Goal: Task Accomplishment & Management: Complete application form

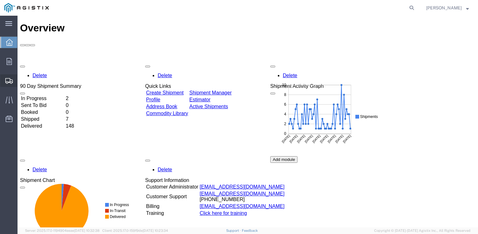
click at [11, 78] on icon at bounding box center [9, 81] width 8 height 6
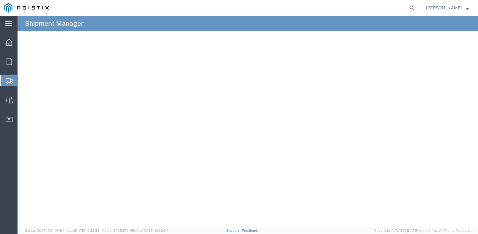
click at [0, 0] on span "Create Shipment" at bounding box center [0, 0] width 0 height 0
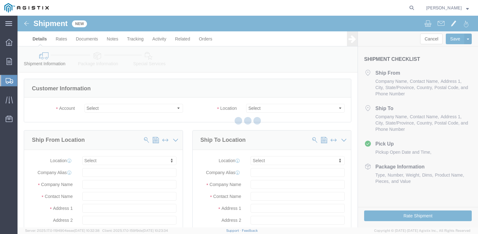
select select
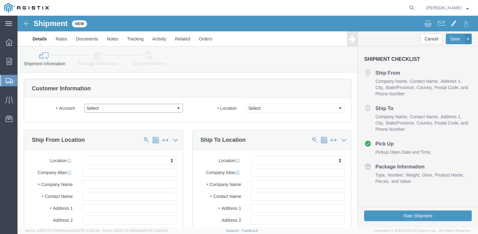
click select "Select PG&E Valmont Industries Inc"
select select "9596"
click select "Select PG&E Valmont Industries Inc"
select select
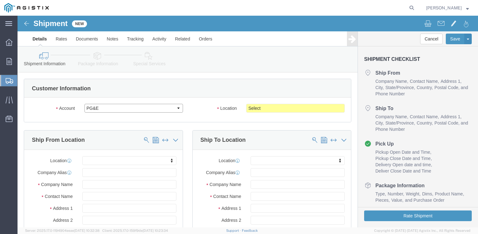
click select "Select PG&E Valmont Industries Inc"
select select
click select "Select PG&E Valmont Industries Inc"
select select
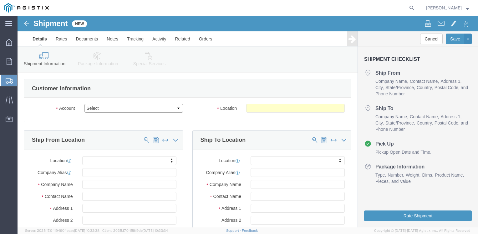
click select "Select PG&E Valmont Industries Inc"
select select "9596"
click select "Select PG&E Valmont Industries Inc"
select select
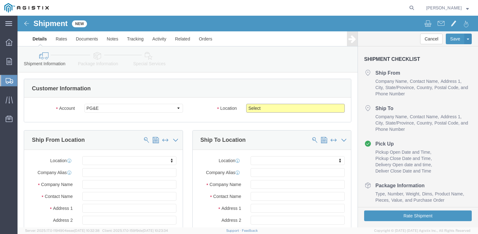
click select "Select All Others [GEOGRAPHIC_DATA] [GEOGRAPHIC_DATA] [GEOGRAPHIC_DATA] [GEOGRA…"
select select "23082"
click select "Select All Others [GEOGRAPHIC_DATA] [GEOGRAPHIC_DATA] [GEOGRAPHIC_DATA] [GEOGRA…"
click select "Select PG&E Valmont Industries Inc"
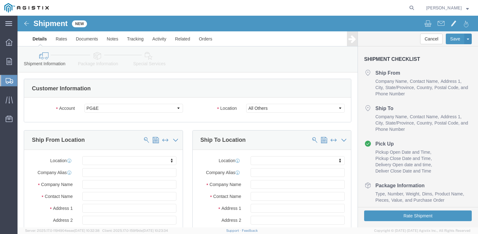
click div "Account Select PG&E Valmont Industries Inc Location Select All Others [GEOGRAPH…"
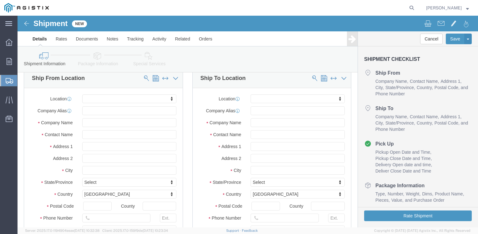
scroll to position [63, 0]
click input "text"
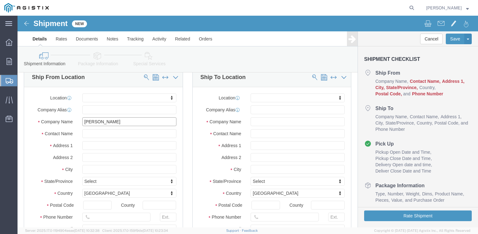
type input "lared"
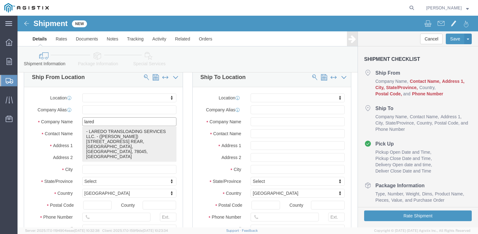
click p "- LAREDO TRANSLOADING SERVICES LLC. - ([PERSON_NAME]) [STREET_ADDRESS] REAR, [G…"
select select "[GEOGRAPHIC_DATA]"
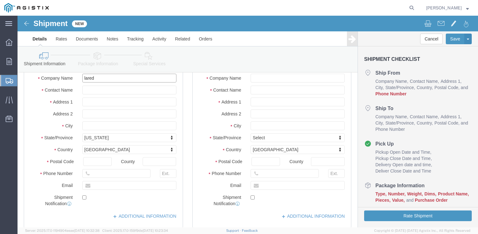
scroll to position [157, 0]
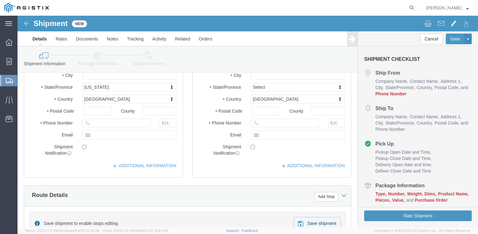
type input "LAREDO TRANSLOADING SERVICES LLC."
click input "text"
type input "9564019581"
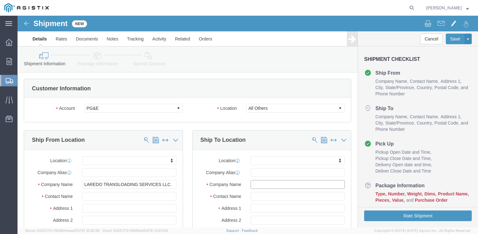
click input "text"
type input "pacifi"
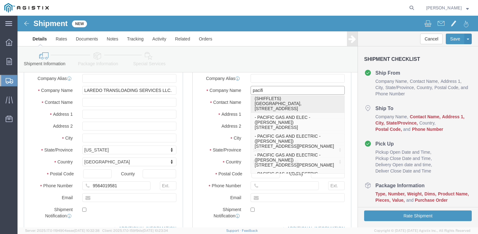
scroll to position [213, 0]
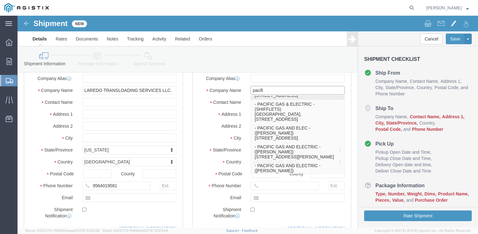
click p "- PACIFIC GAS & ELECTRIC - (SHIFFLETS) [GEOGRAPHIC_DATA], [STREET_ADDRESS]"
select select "CA"
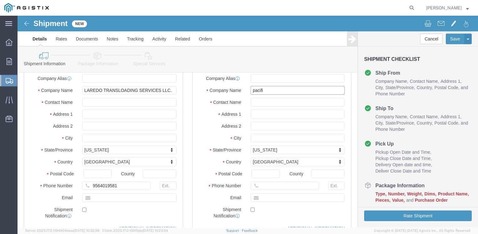
type input "PACIFIC GAS & ELECTRIC"
click div "Ship From Location Location My Profile Location (OBSOLETE) [GEOGRAPHIC_DATA] SC…"
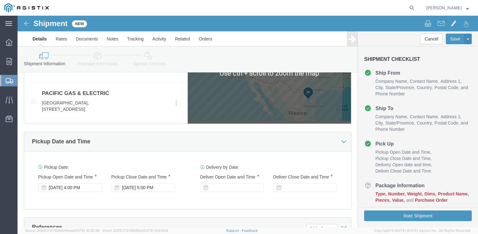
scroll to position [376, 0]
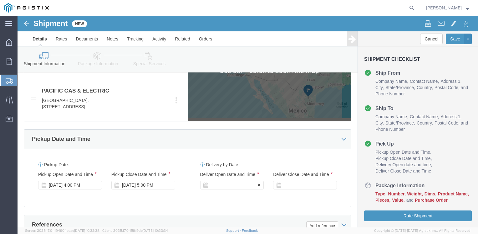
click div
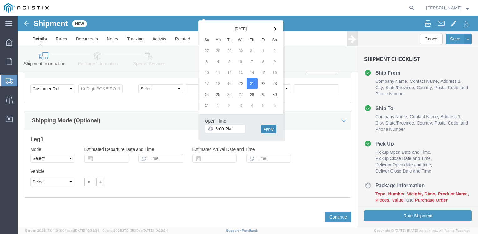
click button "Apply"
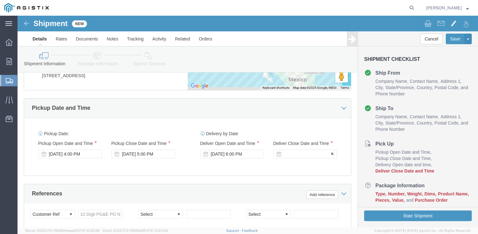
click div
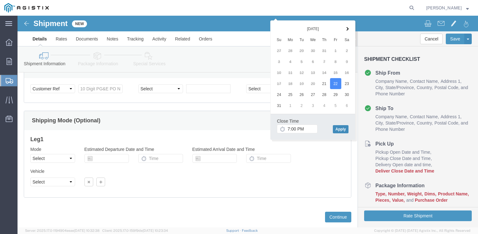
click button "Apply"
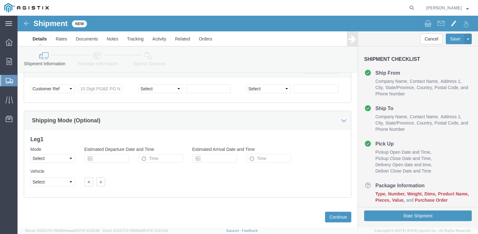
click div "Previous Continue"
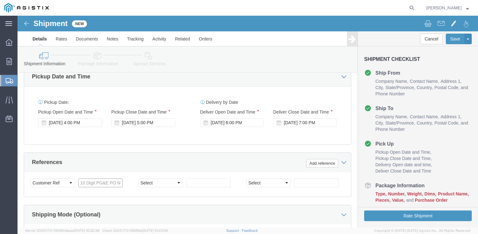
click input "text"
paste input "3501400812"
type input "3501400812"
select select "PICKUPNUM"
type input "900242939"
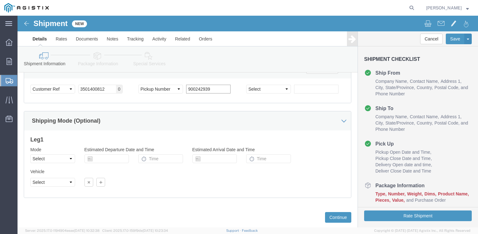
scroll to position [532, 0]
click button "Continue"
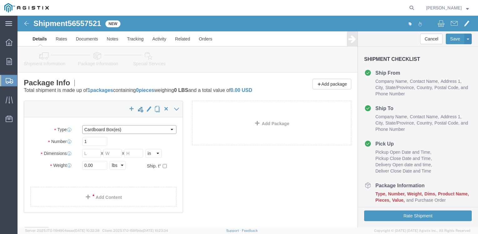
click select "Select Bulk Bundle(s) Cardboard Box(es) Carton(s) Crate(s) Drum(s) (Fiberboard)…"
select select "BNDL"
click select "Select Bulk Bundle(s) Cardboard Box(es) Carton(s) Crate(s) Drum(s) (Fiberboard)…"
click select "Select cm ft in"
select select "FT"
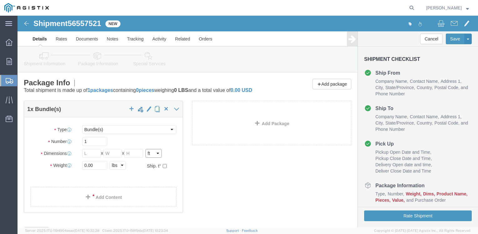
click select "Select cm ft in"
click input "text"
type input "50"
type input "102"
type input "96"
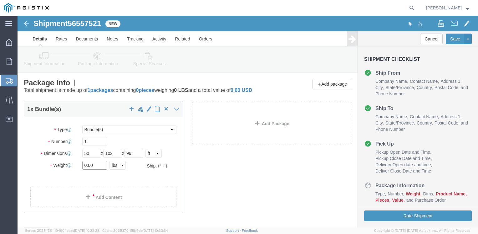
click input "0.00"
type input "21060"
click link "Add Content"
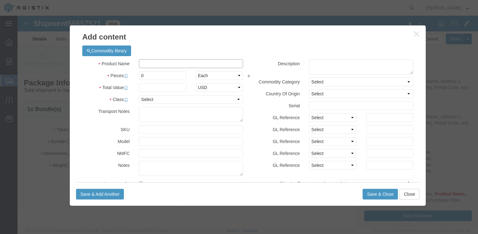
click input "text"
type input "steel poles"
type input "1"
select select "MX"
click input "0"
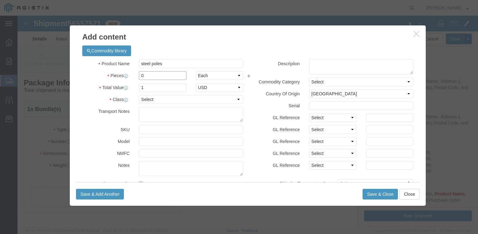
click input "0"
type input "14"
type input "1"
select select "USD"
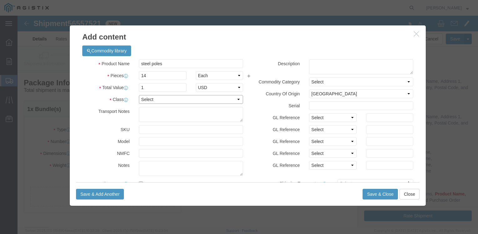
select select "50"
click button "Save & Close"
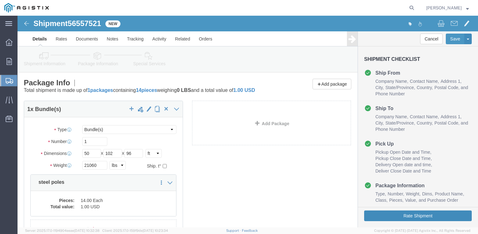
click button "Rate Shipment"
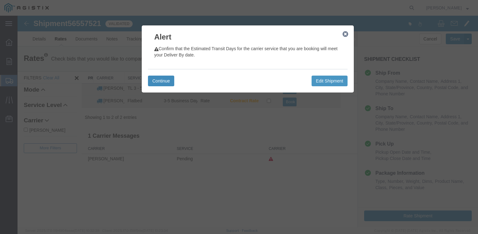
click at [161, 83] on button "Continue" at bounding box center [161, 80] width 26 height 11
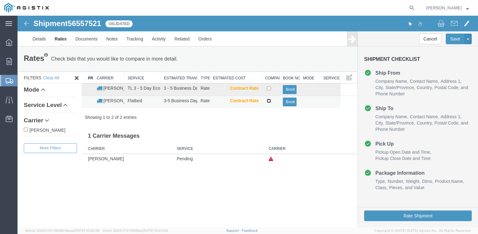
click at [269, 101] on input "checkbox" at bounding box center [269, 101] width 4 height 4
checkbox input "true"
click at [289, 100] on button "Book" at bounding box center [290, 101] width 14 height 9
